Goal: Task Accomplishment & Management: Use online tool/utility

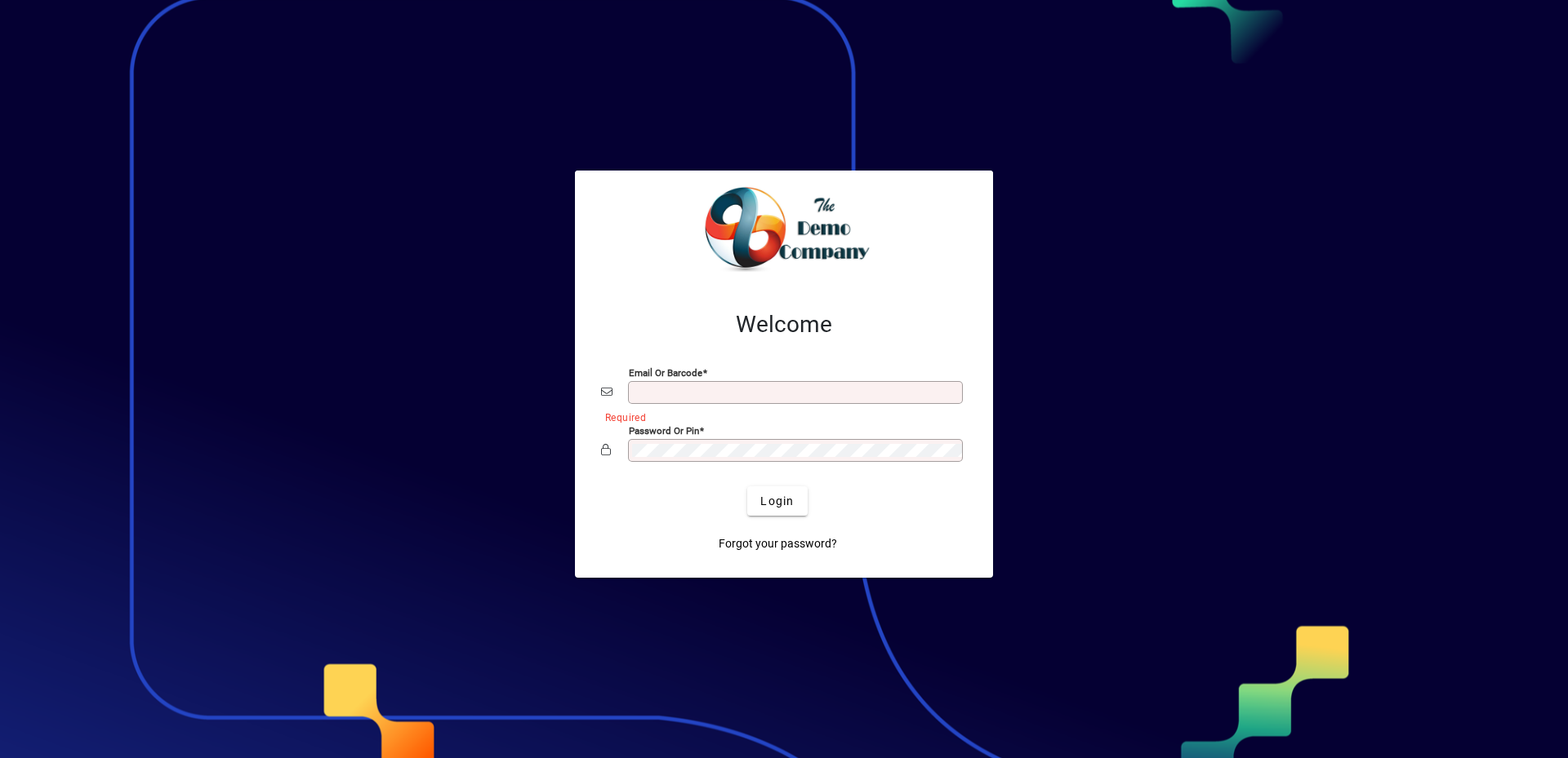
type input "**********"
click at [1194, 448] on div at bounding box center [784, 379] width 1568 height 758
click at [501, 400] on div at bounding box center [784, 379] width 1568 height 758
click at [769, 510] on span "Login" at bounding box center [776, 502] width 34 height 17
